Goal: Find specific page/section: Find specific page/section

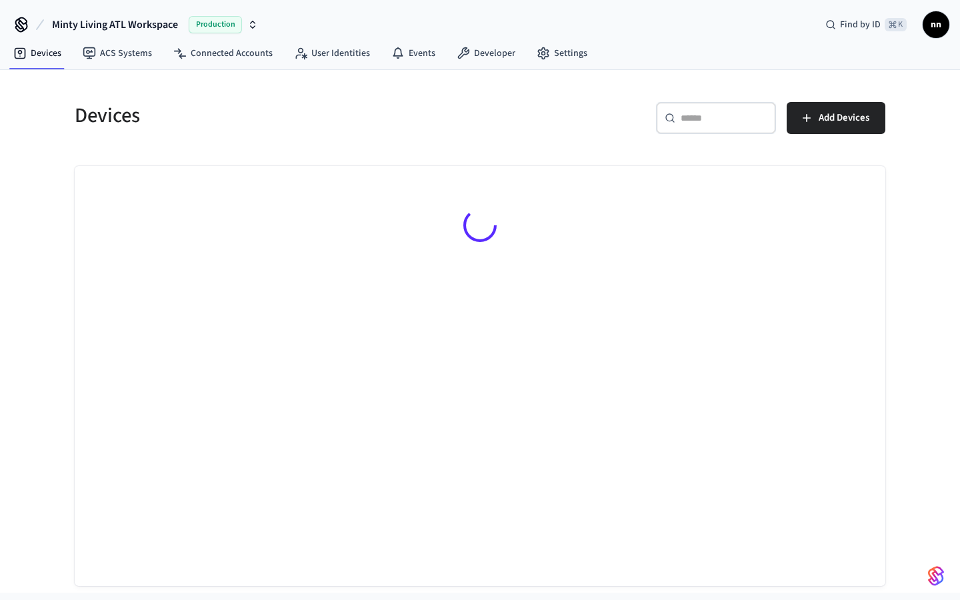
click at [702, 127] on div "​ ​" at bounding box center [716, 118] width 120 height 32
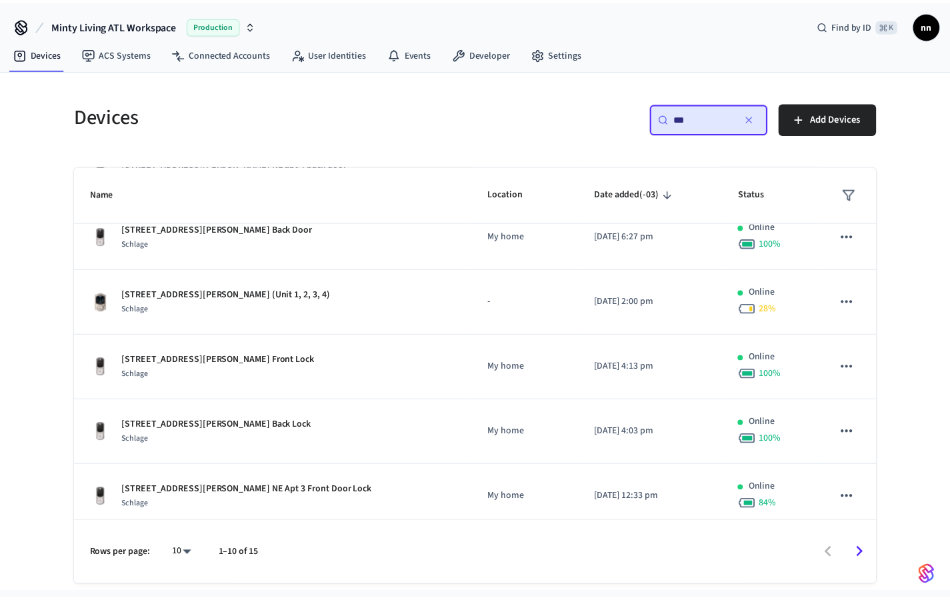
scroll to position [355, 0]
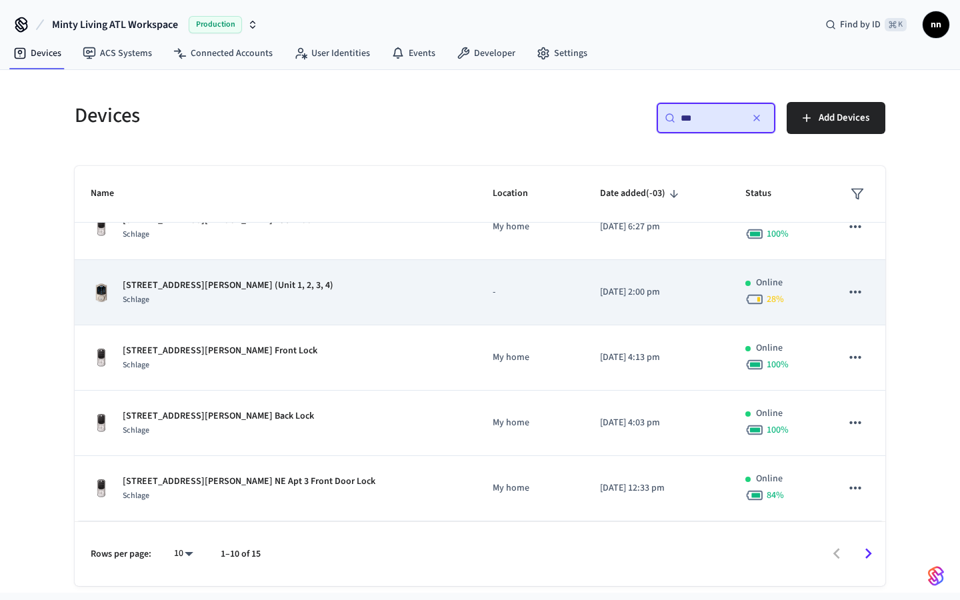
type input "***"
click at [255, 303] on div "Schlage" at bounding box center [228, 300] width 211 height 14
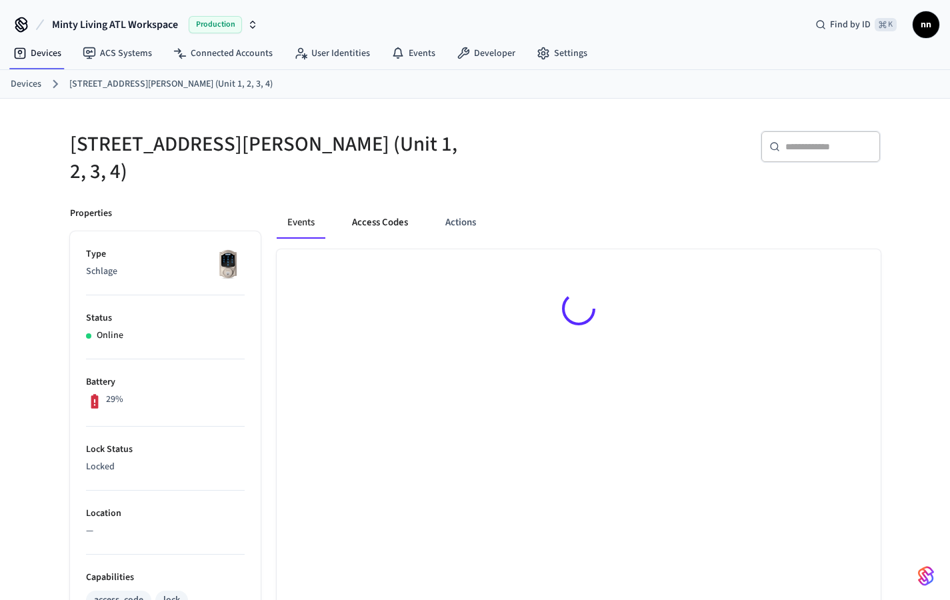
click at [399, 207] on button "Access Codes" at bounding box center [379, 223] width 77 height 32
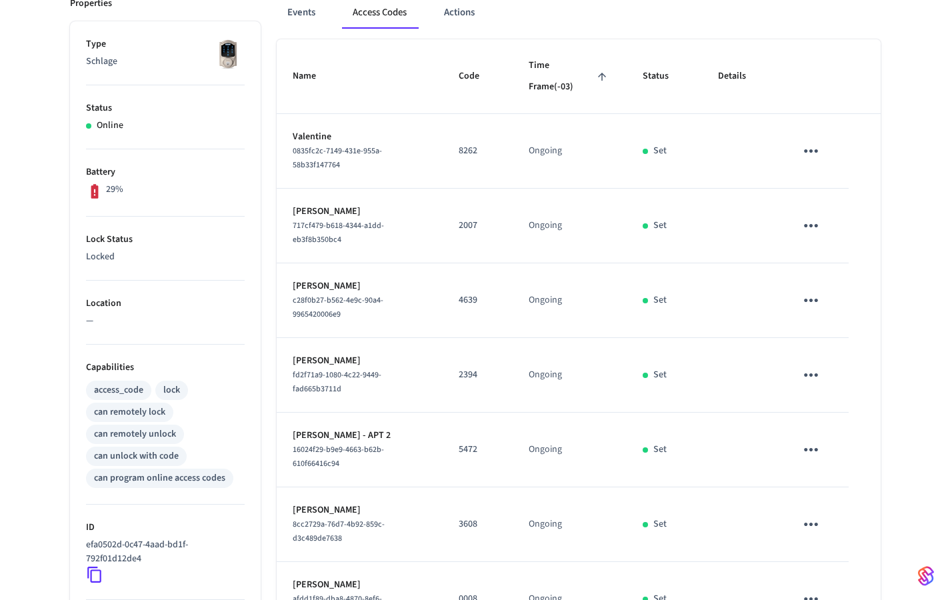
scroll to position [121, 0]
